Goal: Transaction & Acquisition: Purchase product/service

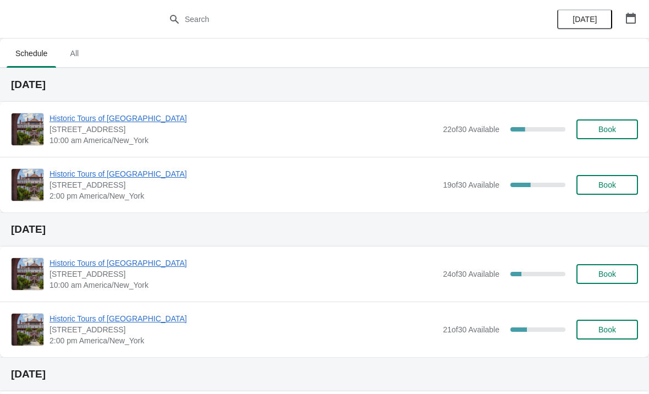
click at [63, 119] on span "Historic Tours of [GEOGRAPHIC_DATA]" at bounding box center [243, 118] width 388 height 11
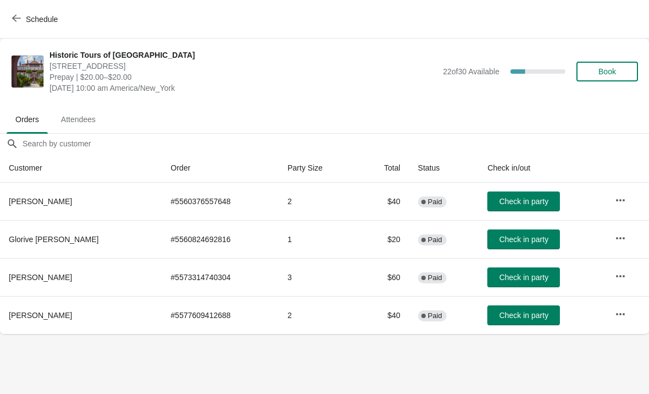
click at [30, 12] on button "Schedule" at bounding box center [35, 19] width 61 height 20
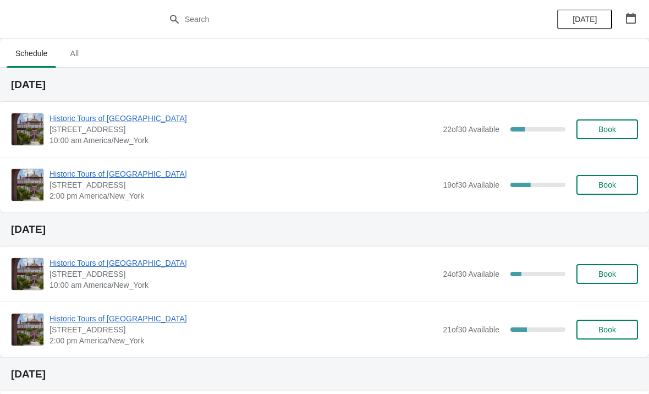
click at [74, 114] on span "Historic Tours of [GEOGRAPHIC_DATA]" at bounding box center [243, 118] width 388 height 11
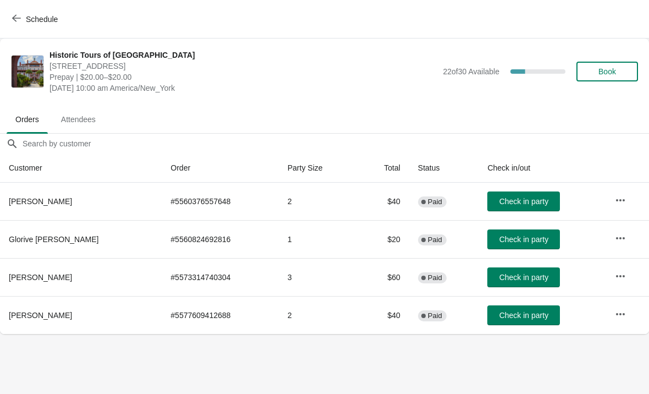
click at [78, 117] on span "Attendees" at bounding box center [78, 119] width 52 height 20
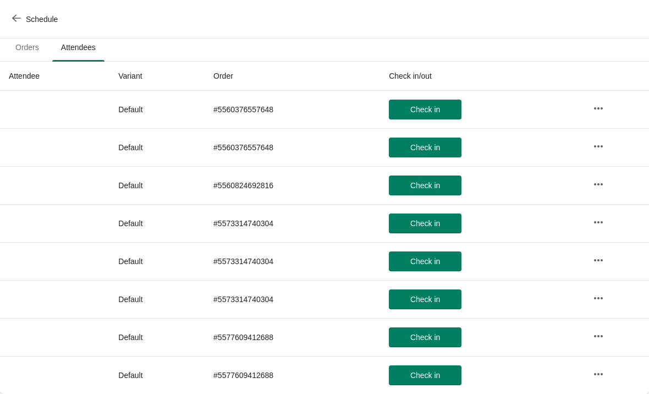
scroll to position [72, 0]
click at [21, 49] on span "Orders" at bounding box center [27, 47] width 41 height 20
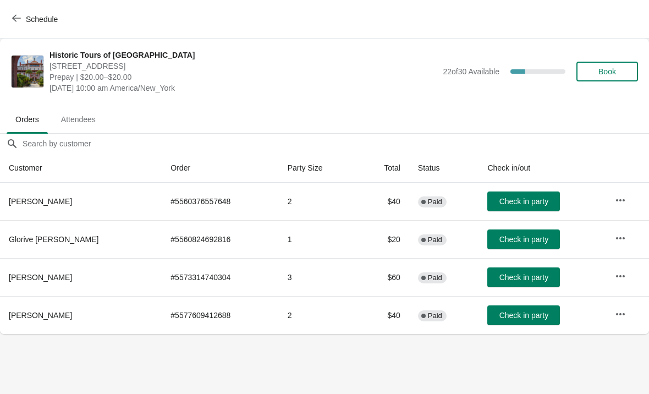
click at [17, 19] on icon "button" at bounding box center [16, 18] width 9 height 9
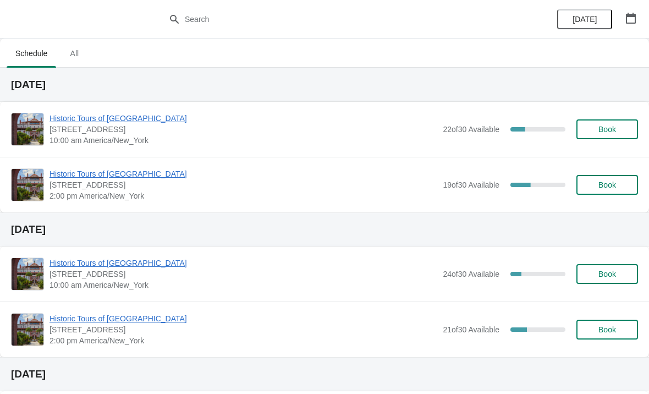
click at [95, 119] on span "Historic Tours of [GEOGRAPHIC_DATA]" at bounding box center [243, 118] width 388 height 11
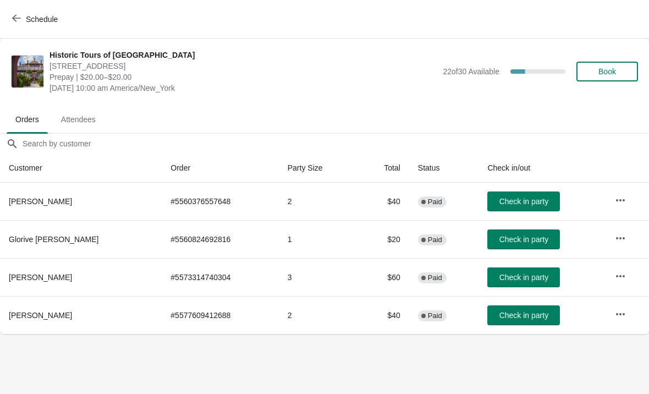
click at [16, 14] on icon "button" at bounding box center [16, 18] width 9 height 9
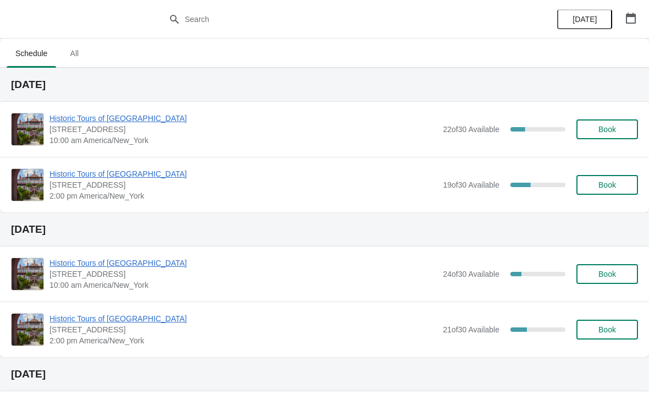
click at [65, 179] on span "Historic Tours of [GEOGRAPHIC_DATA]" at bounding box center [243, 173] width 388 height 11
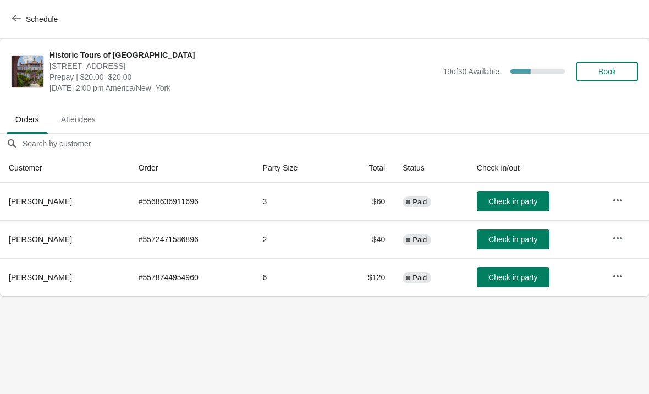
click at [19, 18] on icon "button" at bounding box center [16, 18] width 9 height 7
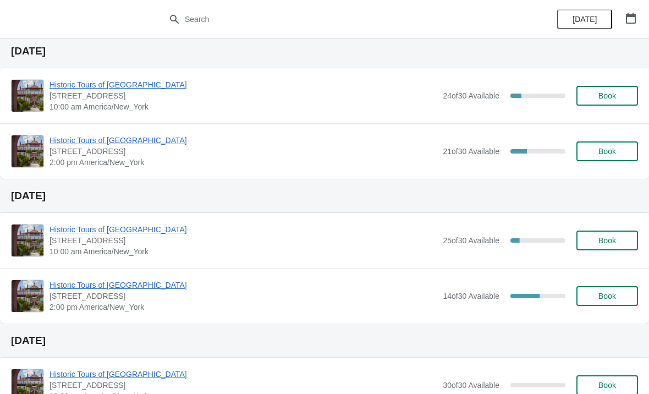
scroll to position [184, 0]
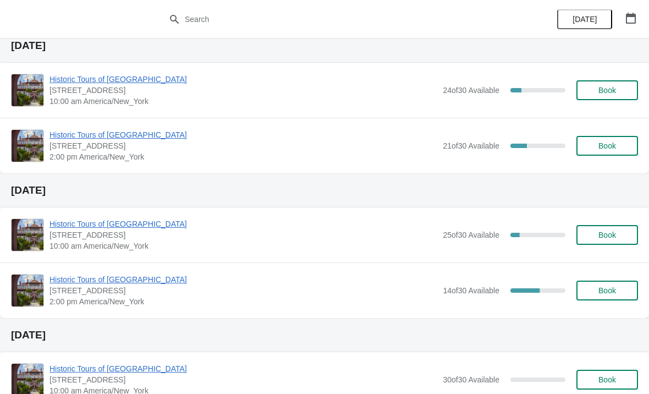
click at [60, 223] on span "Historic Tours of [GEOGRAPHIC_DATA]" at bounding box center [243, 223] width 388 height 11
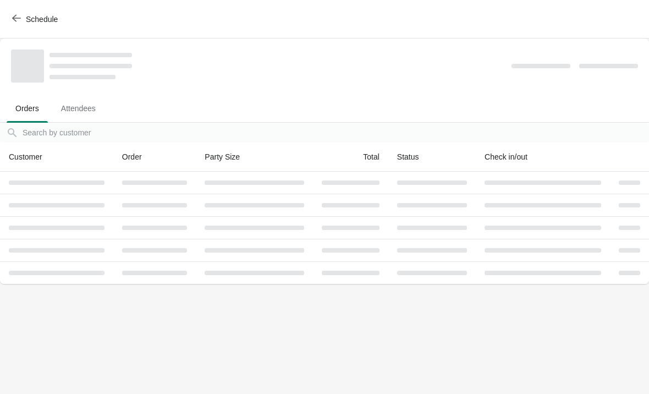
scroll to position [0, 0]
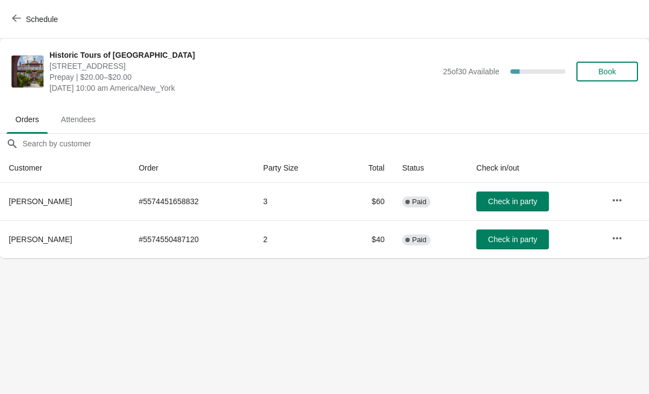
click at [18, 15] on icon "button" at bounding box center [16, 18] width 9 height 9
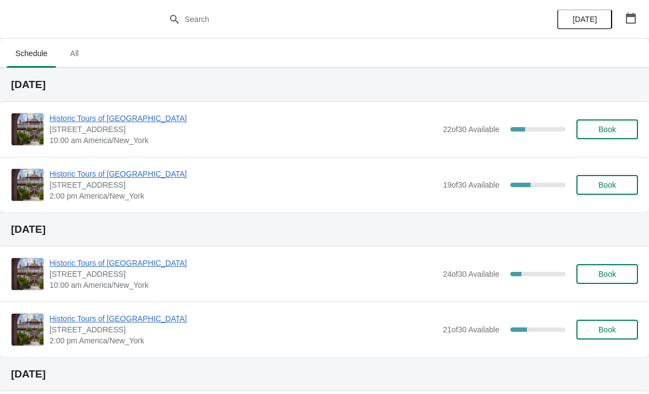
click at [52, 120] on span "Historic Tours of [GEOGRAPHIC_DATA]" at bounding box center [243, 118] width 388 height 11
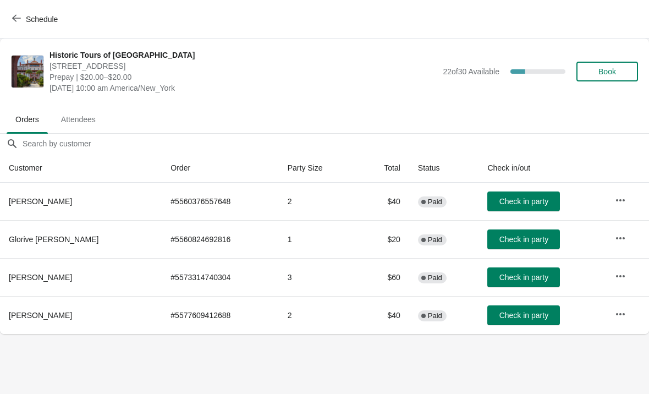
click at [504, 316] on span "Check in party" at bounding box center [523, 315] width 49 height 9
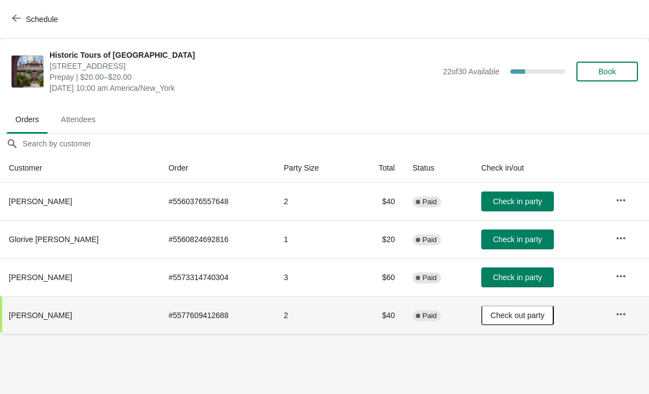
click at [3, 21] on div "Schedule" at bounding box center [324, 19] width 649 height 38
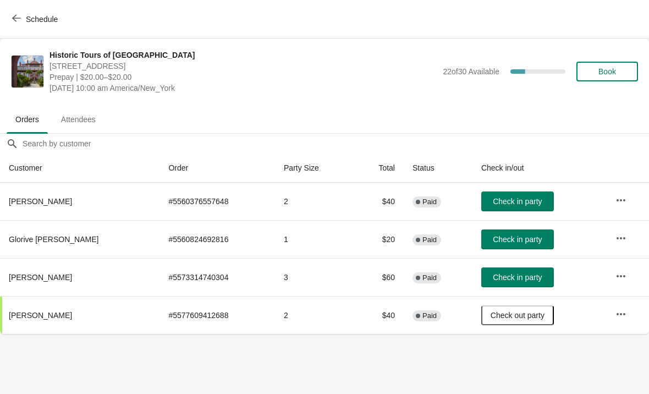
click at [8, 14] on button "Schedule" at bounding box center [35, 19] width 61 height 20
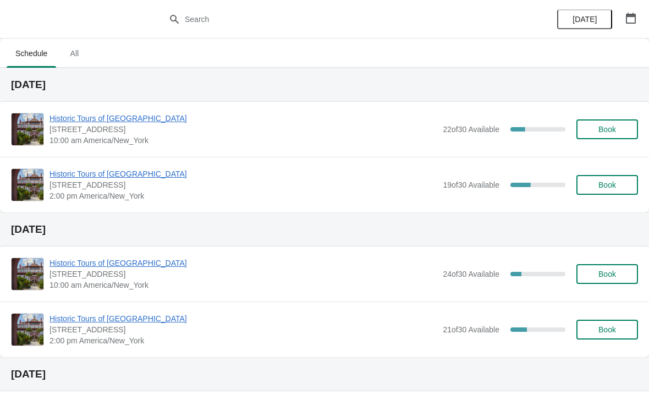
click at [75, 115] on span "Historic Tours of [GEOGRAPHIC_DATA]" at bounding box center [243, 118] width 388 height 11
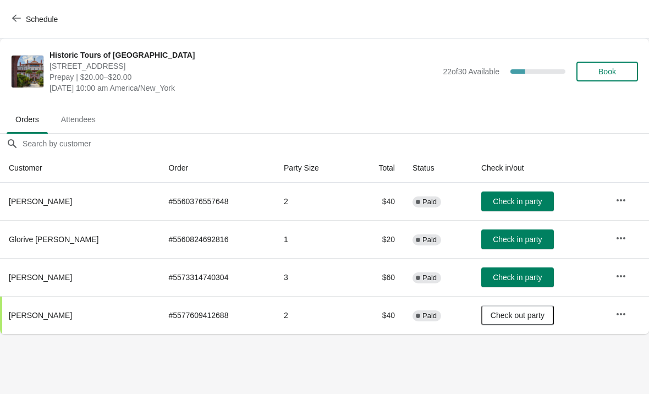
click at [601, 69] on span "Book" at bounding box center [607, 71] width 18 height 9
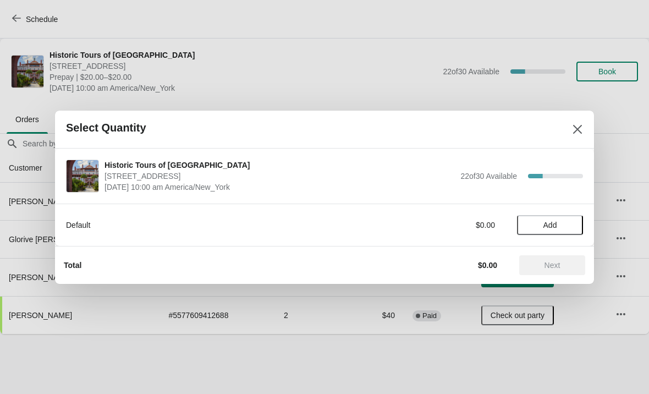
click at [542, 230] on button "Add" at bounding box center [550, 225] width 66 height 20
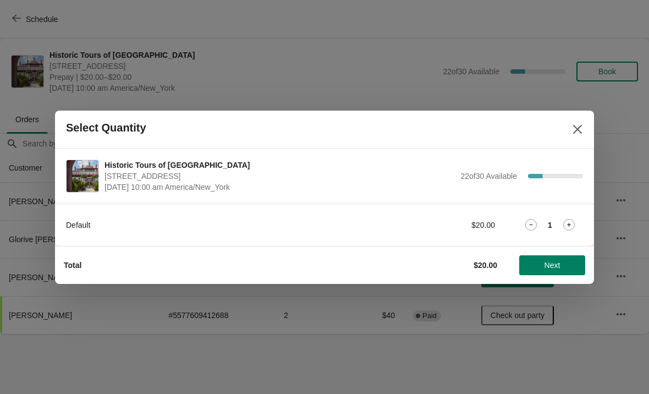
click at [572, 223] on icon at bounding box center [569, 225] width 12 height 12
click at [542, 261] on span "Next" at bounding box center [552, 265] width 48 height 9
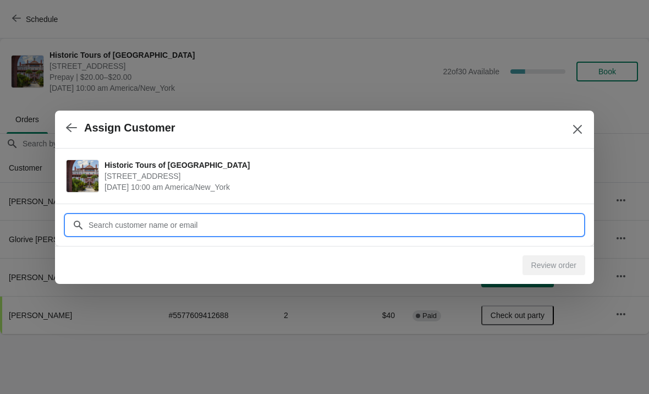
click at [379, 230] on input "Customer" at bounding box center [335, 225] width 495 height 20
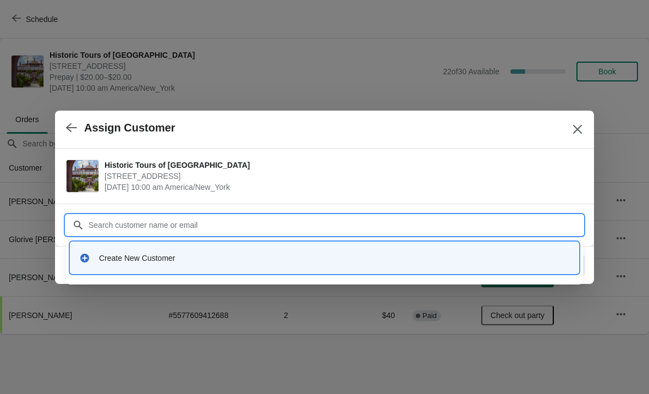
click at [226, 264] on div "Create New Customer" at bounding box center [324, 257] width 499 height 23
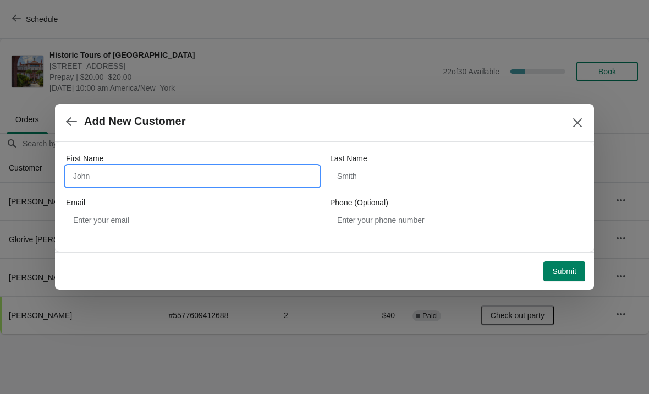
click at [127, 183] on input "First Name" at bounding box center [192, 176] width 253 height 20
type input "Sully"
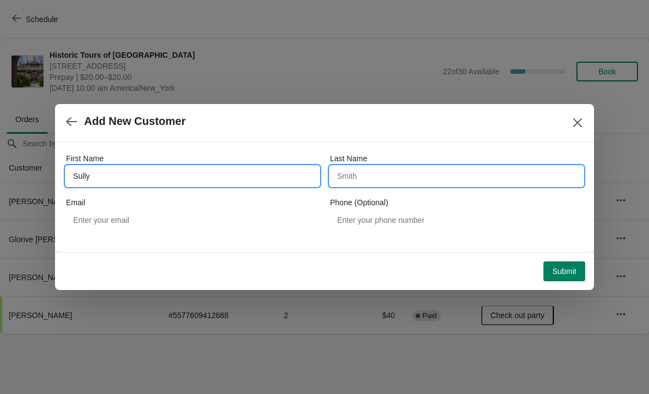
click at [372, 174] on input "Last Name" at bounding box center [456, 176] width 253 height 20
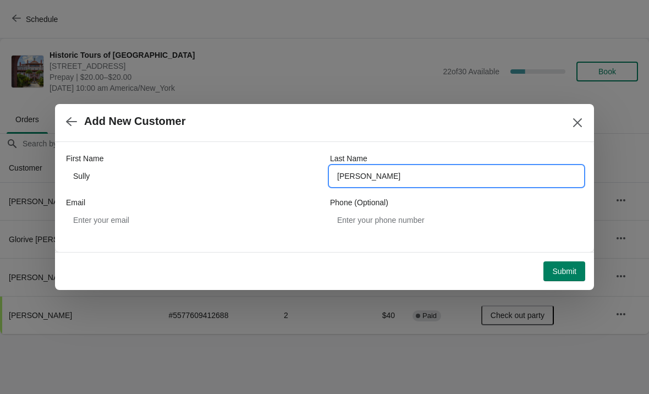
type input "Sullivan"
click at [238, 126] on span "Add New Customer" at bounding box center [311, 121] width 491 height 13
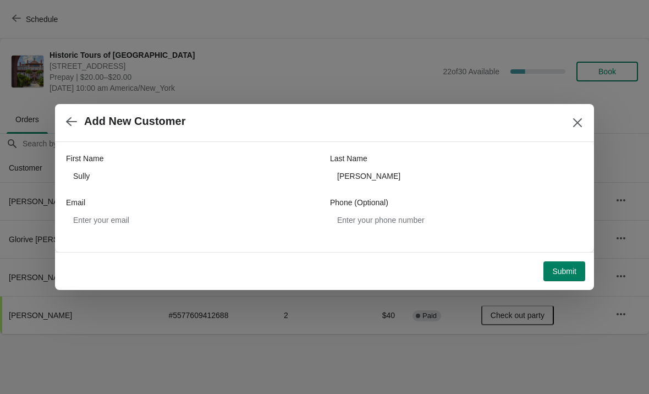
click at [554, 270] on span "Submit" at bounding box center [564, 271] width 24 height 9
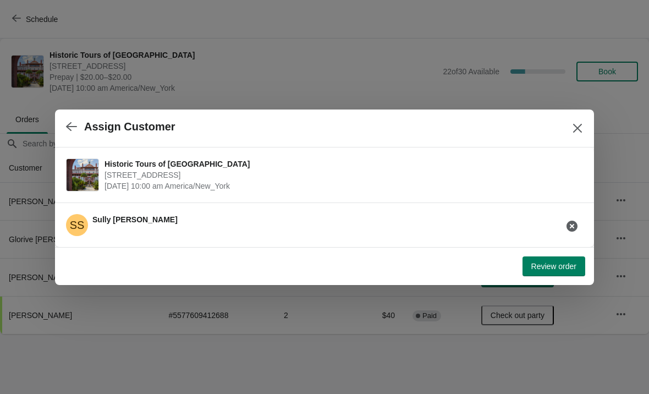
click at [538, 265] on span "Review order" at bounding box center [553, 266] width 45 height 9
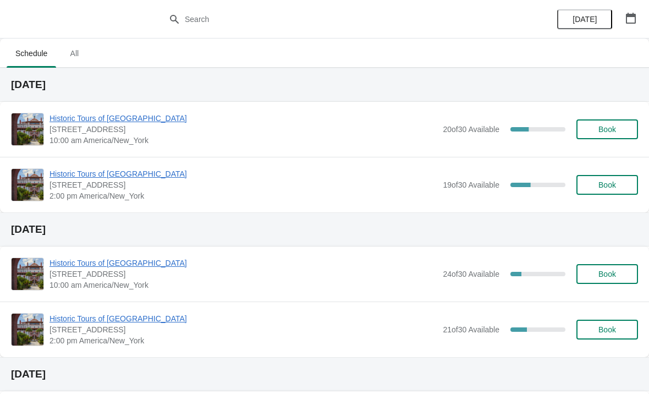
click at [607, 130] on span "Book" at bounding box center [607, 129] width 18 height 9
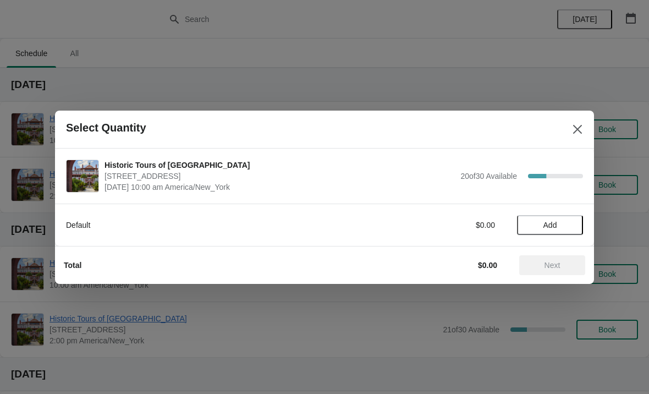
click at [556, 233] on button "Add" at bounding box center [550, 225] width 66 height 20
click at [577, 221] on div "1" at bounding box center [550, 225] width 66 height 12
click at [574, 213] on div "Default $20.00 1" at bounding box center [324, 219] width 517 height 31
click at [567, 230] on icon at bounding box center [569, 225] width 12 height 12
click at [543, 256] on button "Next" at bounding box center [552, 265] width 66 height 20
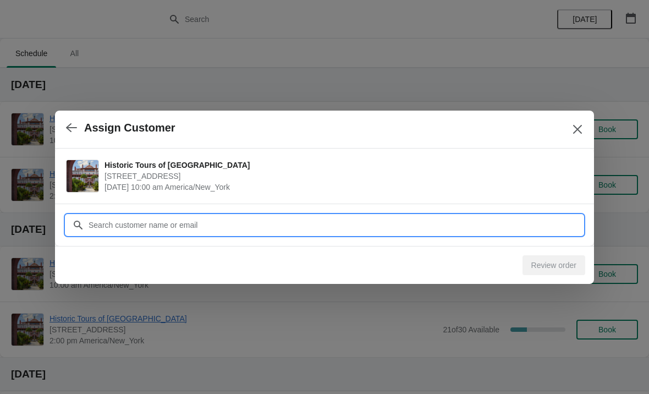
click at [200, 228] on input "Customer" at bounding box center [335, 225] width 495 height 20
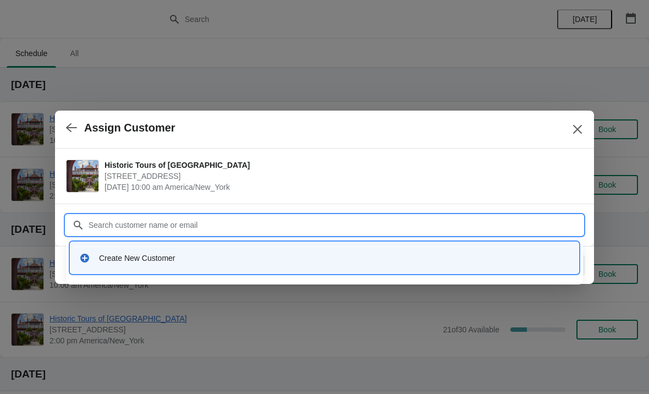
click at [147, 261] on div "Create New Customer" at bounding box center [334, 257] width 471 height 11
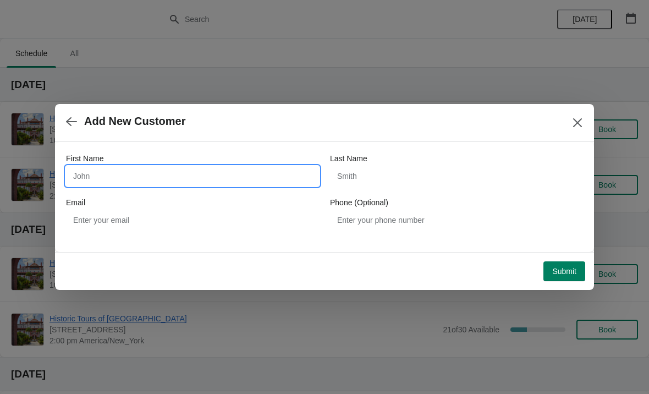
click at [167, 178] on input "First Name" at bounding box center [192, 176] width 253 height 20
type input "[PERSON_NAME]"
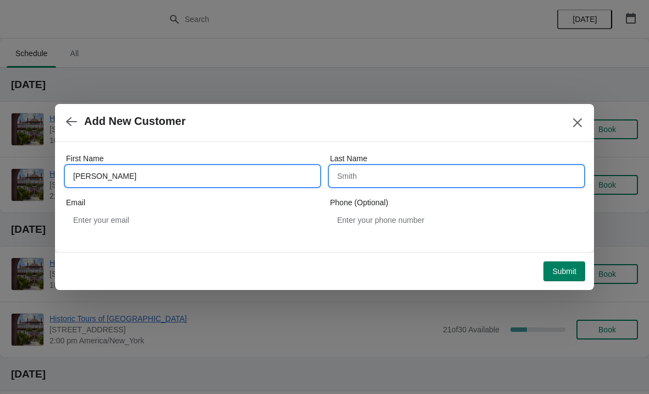
click at [369, 185] on input "Last Name" at bounding box center [456, 176] width 253 height 20
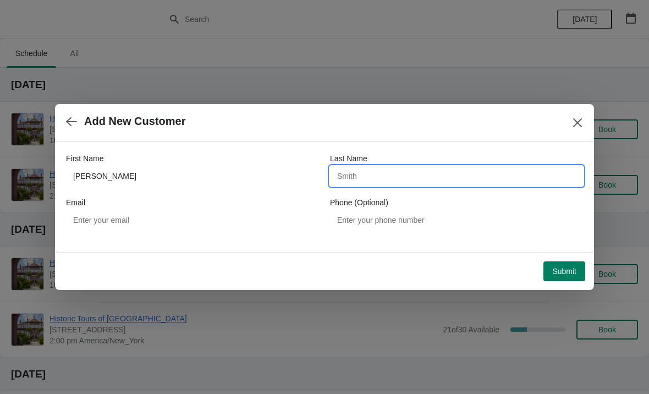
type input "N"
type input "Michaildos"
click at [456, 139] on div "Add New Customer" at bounding box center [324, 123] width 539 height 38
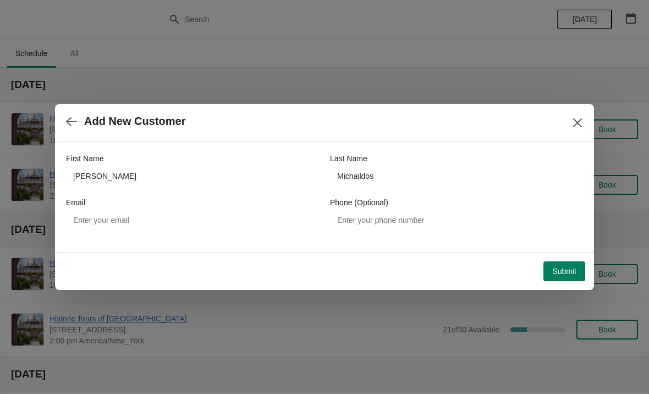
click at [559, 273] on span "Submit" at bounding box center [564, 271] width 24 height 9
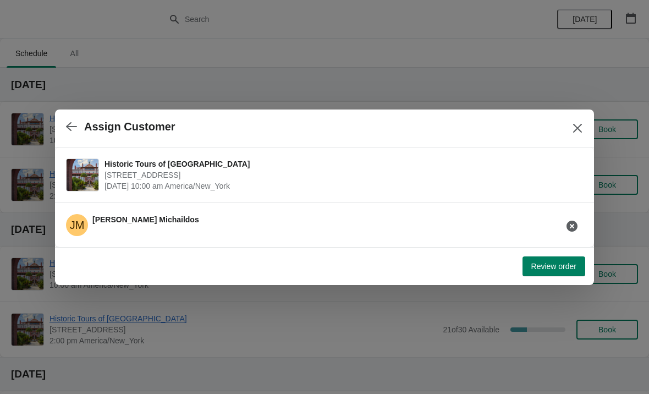
click at [547, 271] on span "Review order" at bounding box center [553, 266] width 45 height 9
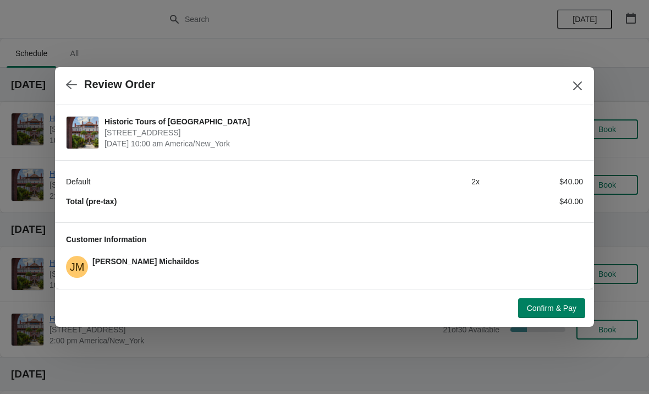
click at [555, 307] on span "Confirm & Pay" at bounding box center [551, 308] width 49 height 9
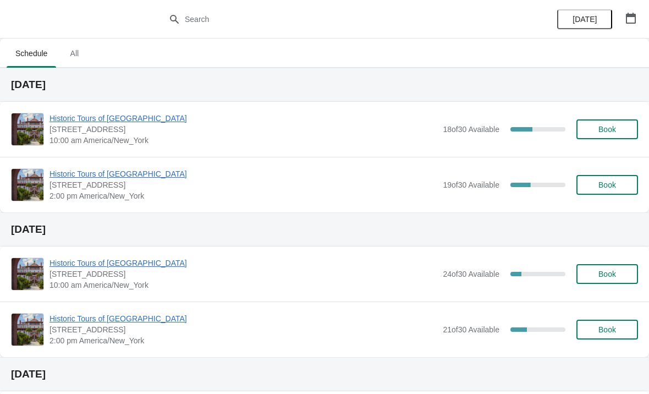
click at [135, 111] on div "Historic Tours of Flagler College 74 King Street, St. Augustine, FL, USA 10:00 …" at bounding box center [324, 129] width 649 height 55
click at [84, 123] on span "Historic Tours of [GEOGRAPHIC_DATA]" at bounding box center [243, 118] width 388 height 11
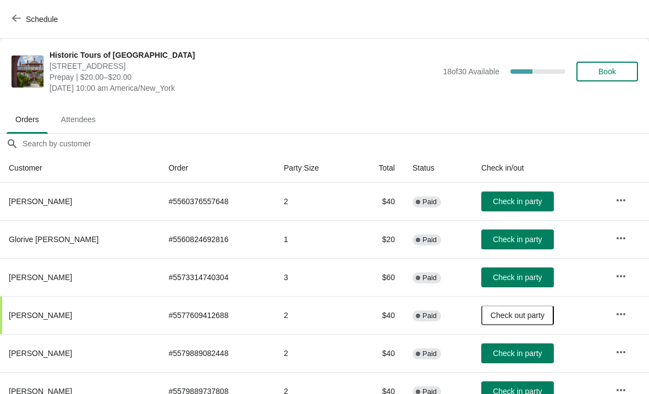
click at [514, 279] on span "Check in party" at bounding box center [517, 277] width 49 height 9
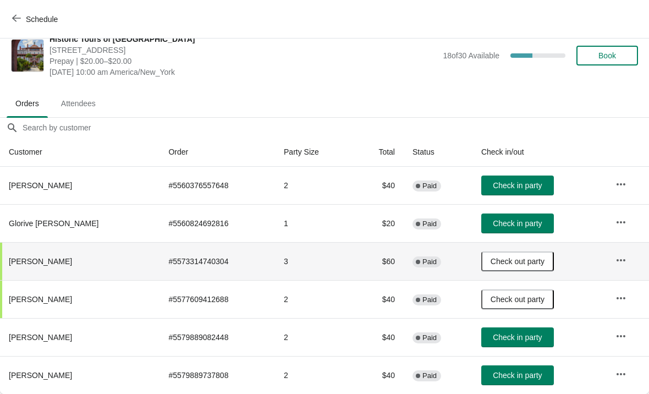
scroll to position [16, 0]
click at [494, 332] on button "Check in party" at bounding box center [517, 337] width 73 height 20
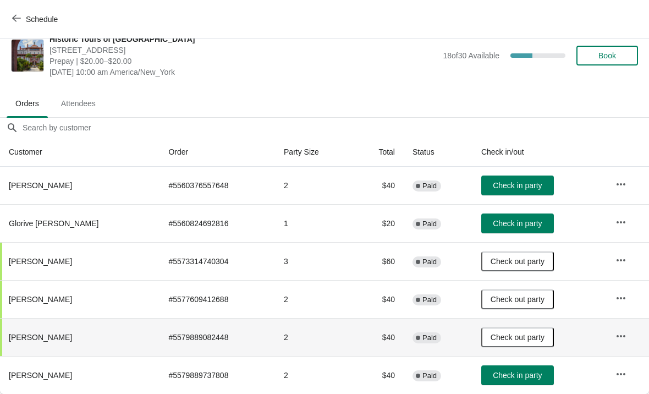
click at [502, 376] on span "Check in party" at bounding box center [517, 375] width 49 height 9
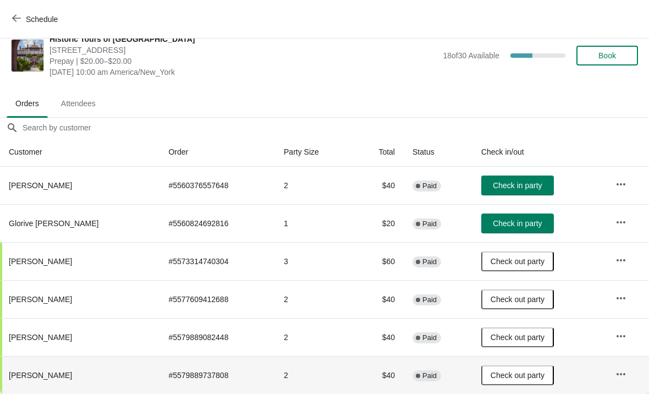
click at [19, 20] on icon "button" at bounding box center [16, 18] width 9 height 9
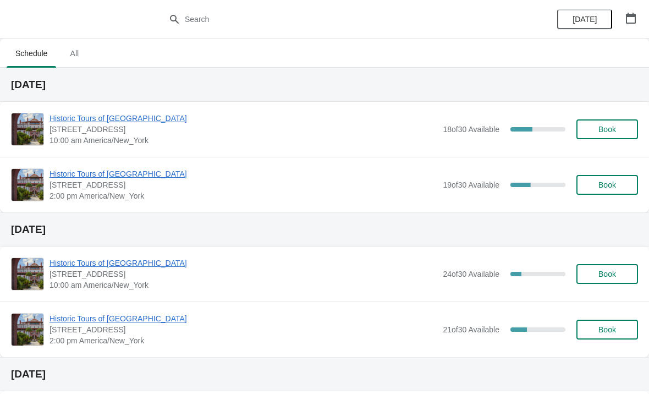
click at [80, 120] on span "Historic Tours of [GEOGRAPHIC_DATA]" at bounding box center [243, 118] width 388 height 11
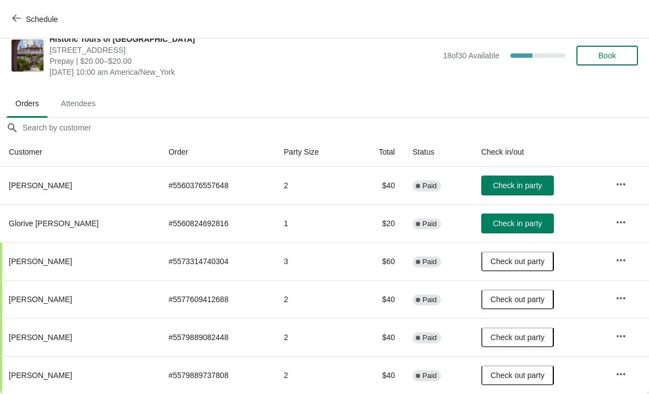
scroll to position [16, 0]
